Goal: Transaction & Acquisition: Book appointment/travel/reservation

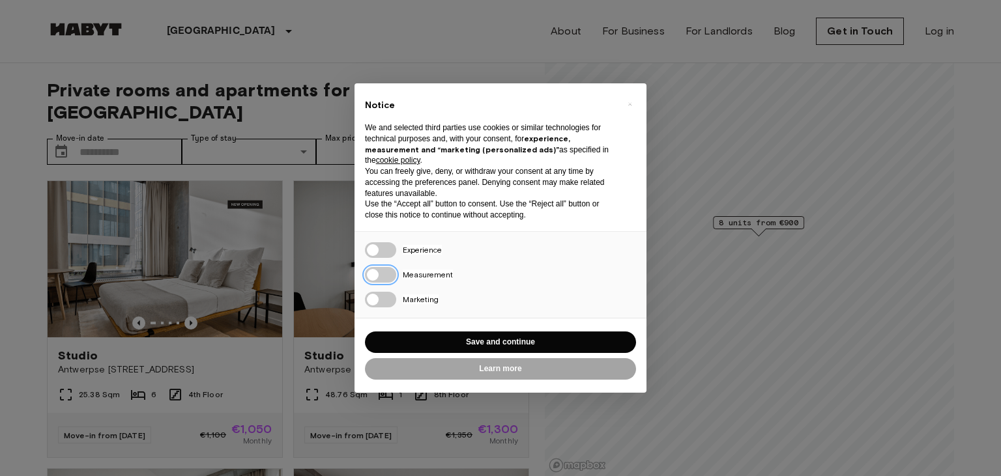
click at [382, 266] on div "Necessary Experience Measurement Marketing" at bounding box center [500, 274] width 292 height 87
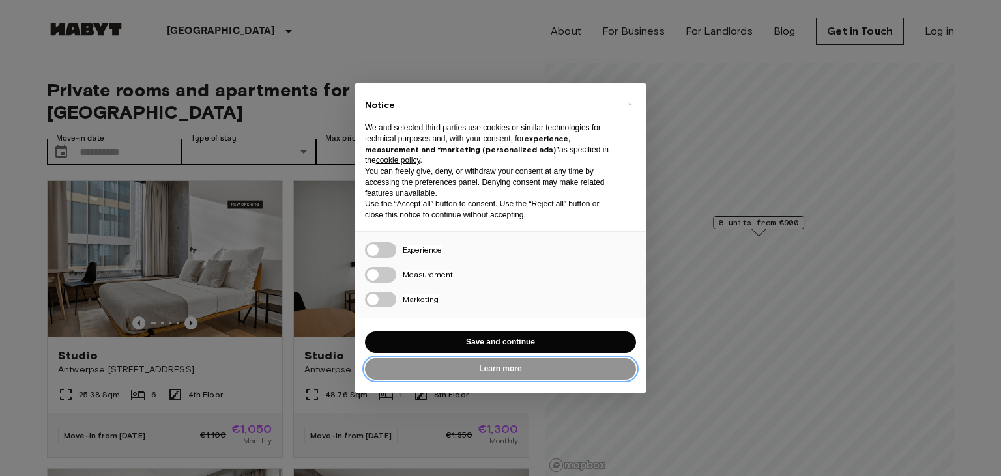
click at [525, 362] on button "Learn more" at bounding box center [500, 368] width 271 height 21
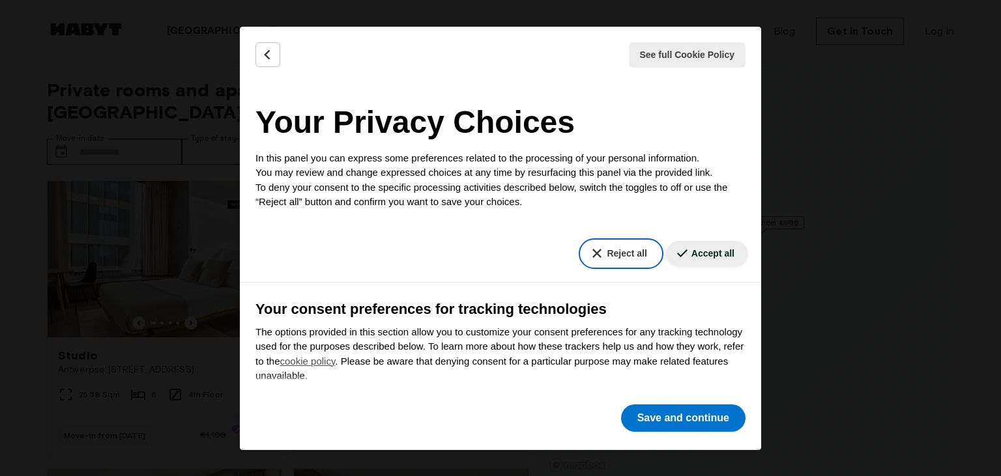
drag, startPoint x: 622, startPoint y: 262, endPoint x: 666, endPoint y: 280, distance: 47.9
click at [623, 262] on button "Reject all" at bounding box center [620, 253] width 79 height 25
click at [715, 247] on button "Accept all" at bounding box center [707, 253] width 82 height 25
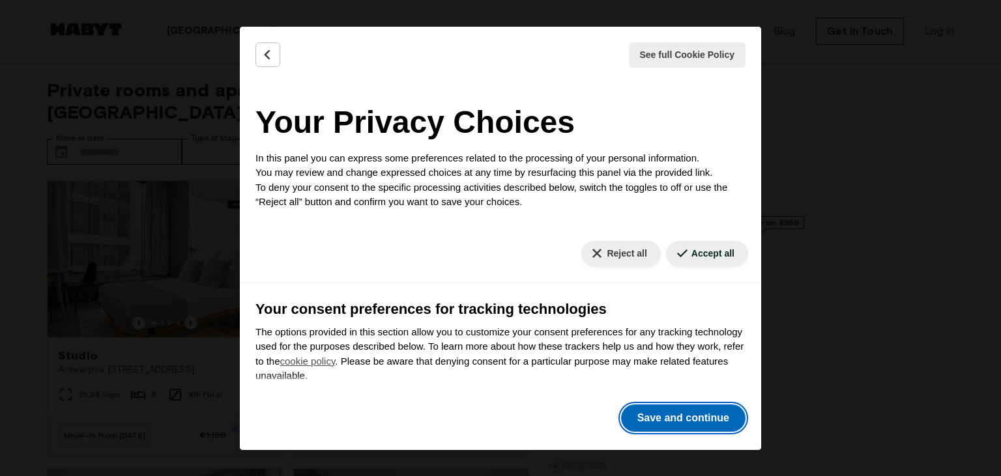
click at [704, 408] on button "Save and continue" at bounding box center [683, 418] width 124 height 27
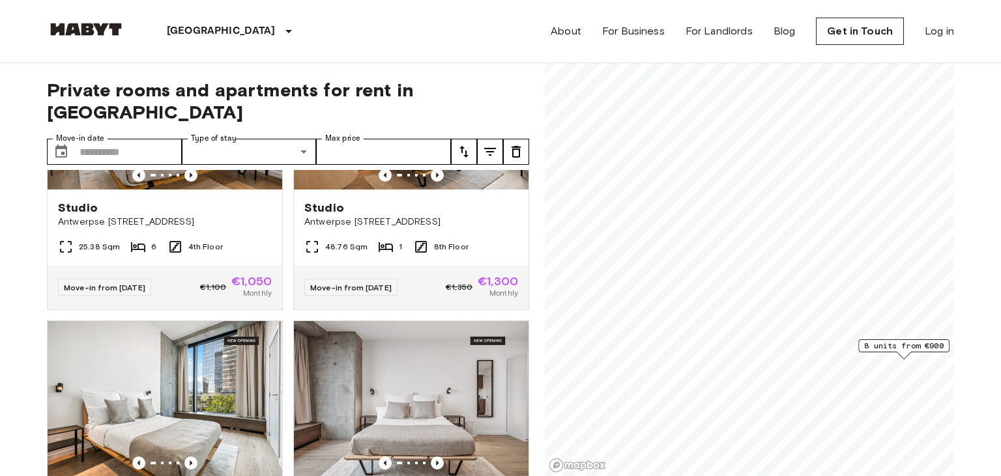
scroll to position [150, 0]
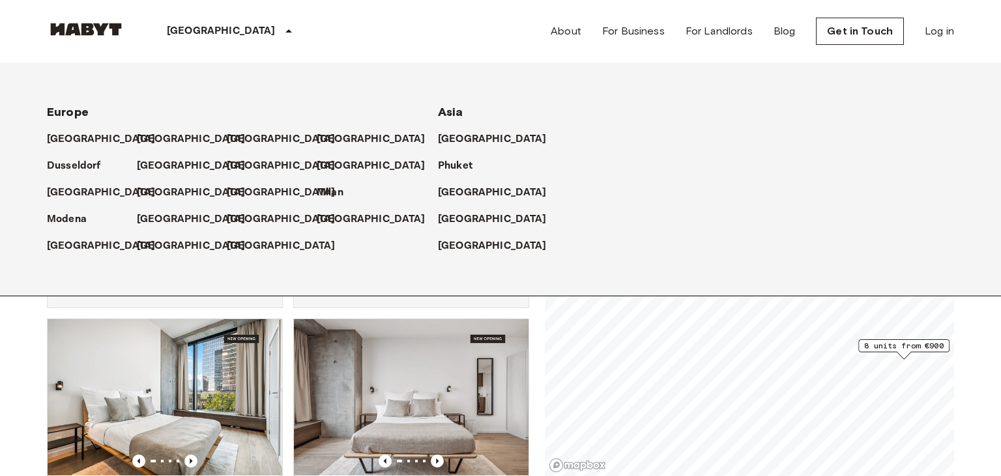
click at [220, 42] on div "[GEOGRAPHIC_DATA]" at bounding box center [231, 31] width 213 height 63
